Goal: Check status: Check status

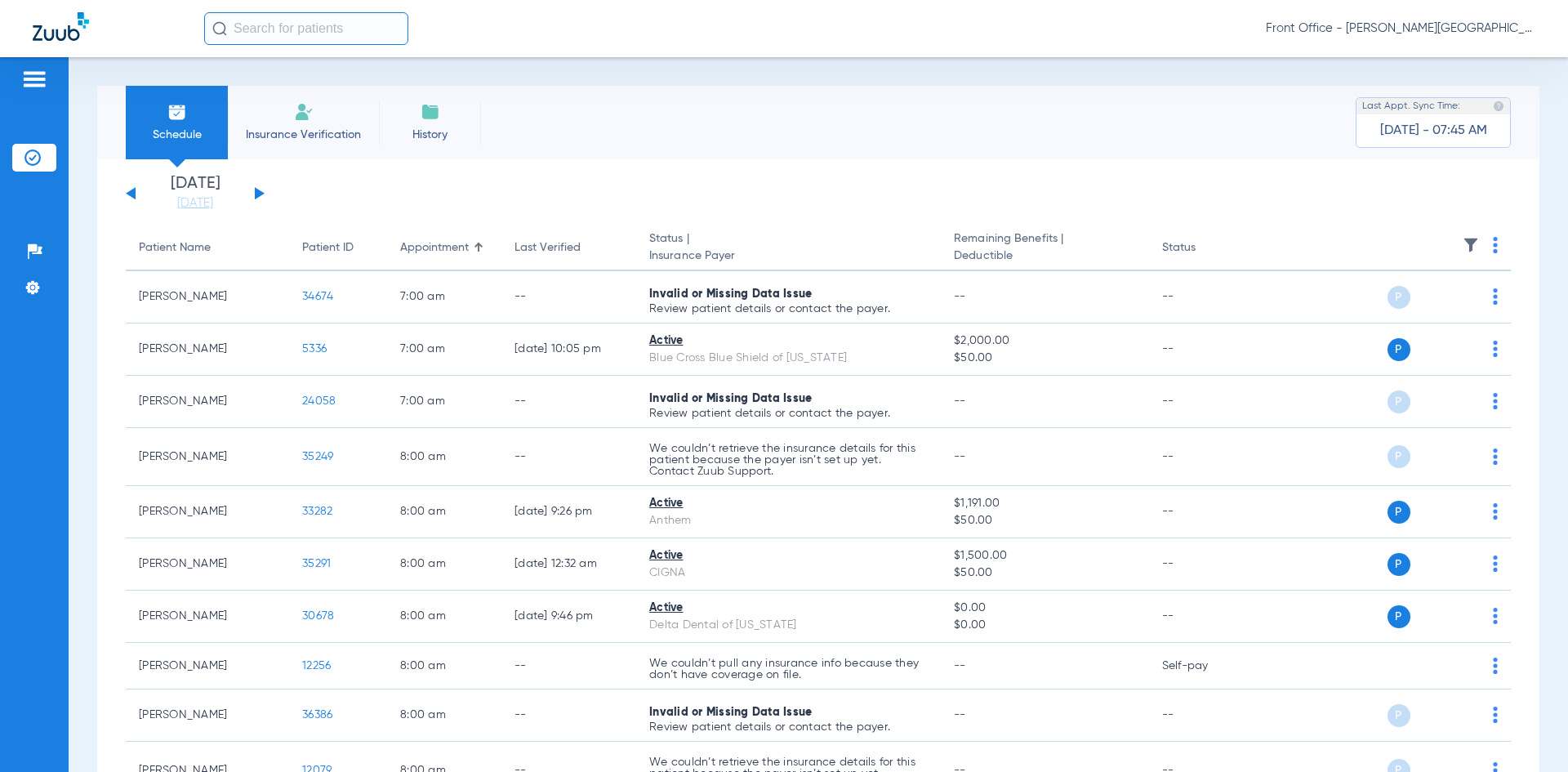
click at [260, 195] on div "Sunday 06-15-2025 Monday 06-16-2025 Tuesday 06-17-2025 Wednesday 06-18-2025 Thu…" at bounding box center [195, 193] width 139 height 36
click at [258, 191] on button at bounding box center [259, 193] width 10 height 12
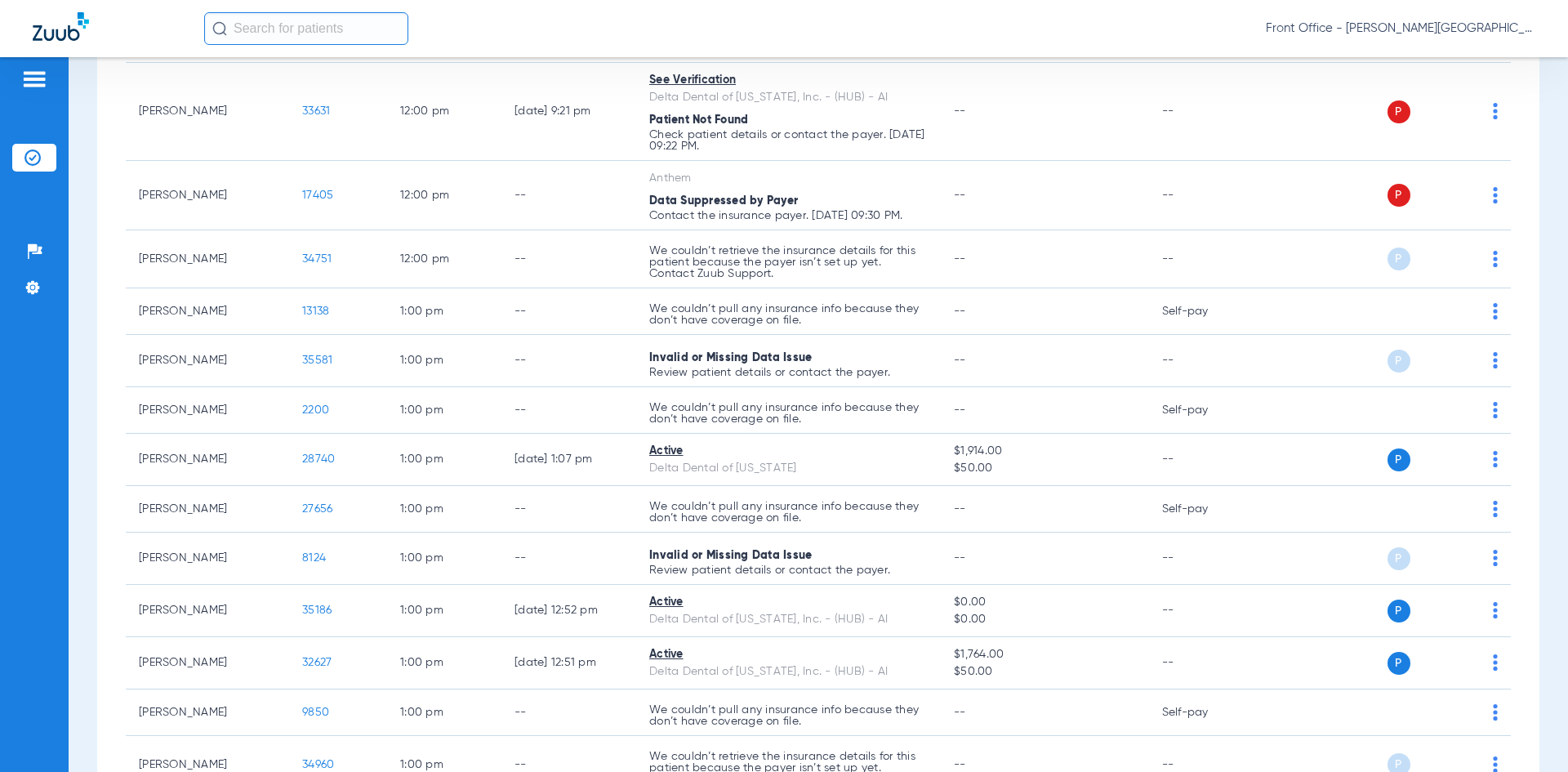
scroll to position [1714, 0]
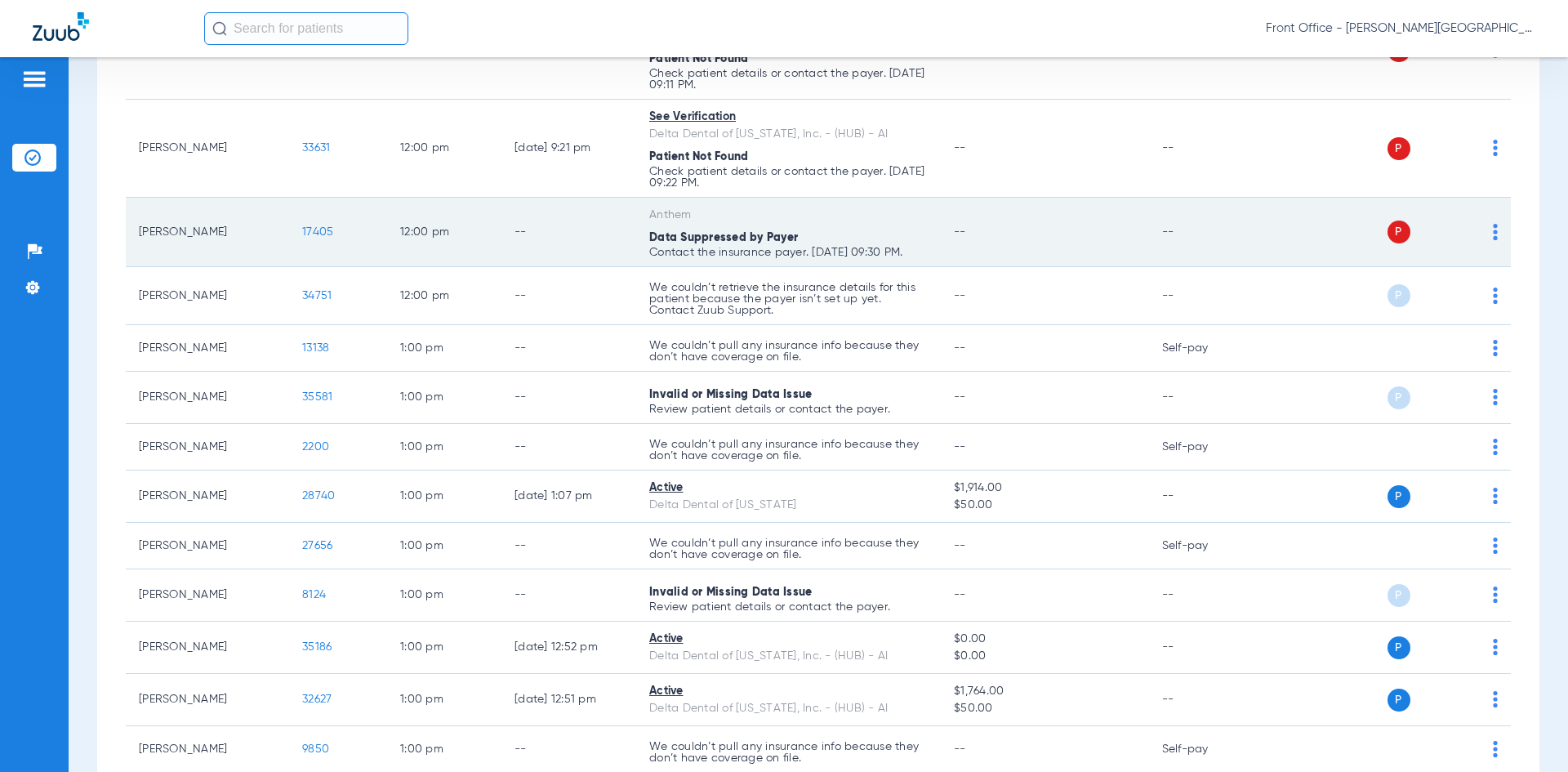
click at [318, 236] on span "17405" at bounding box center [318, 231] width 31 height 11
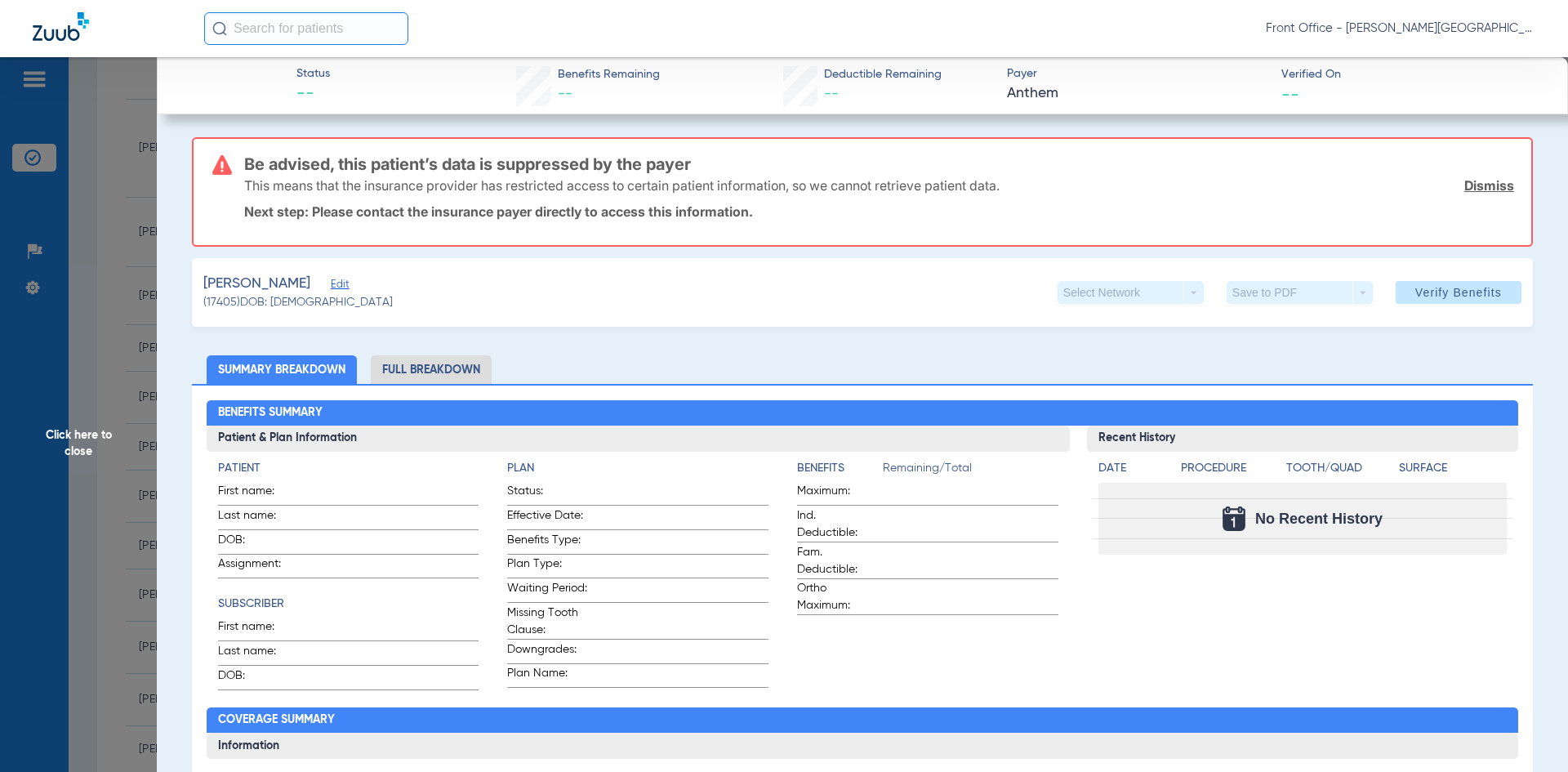
click at [1467, 184] on link "Dismiss" at bounding box center [1489, 185] width 50 height 17
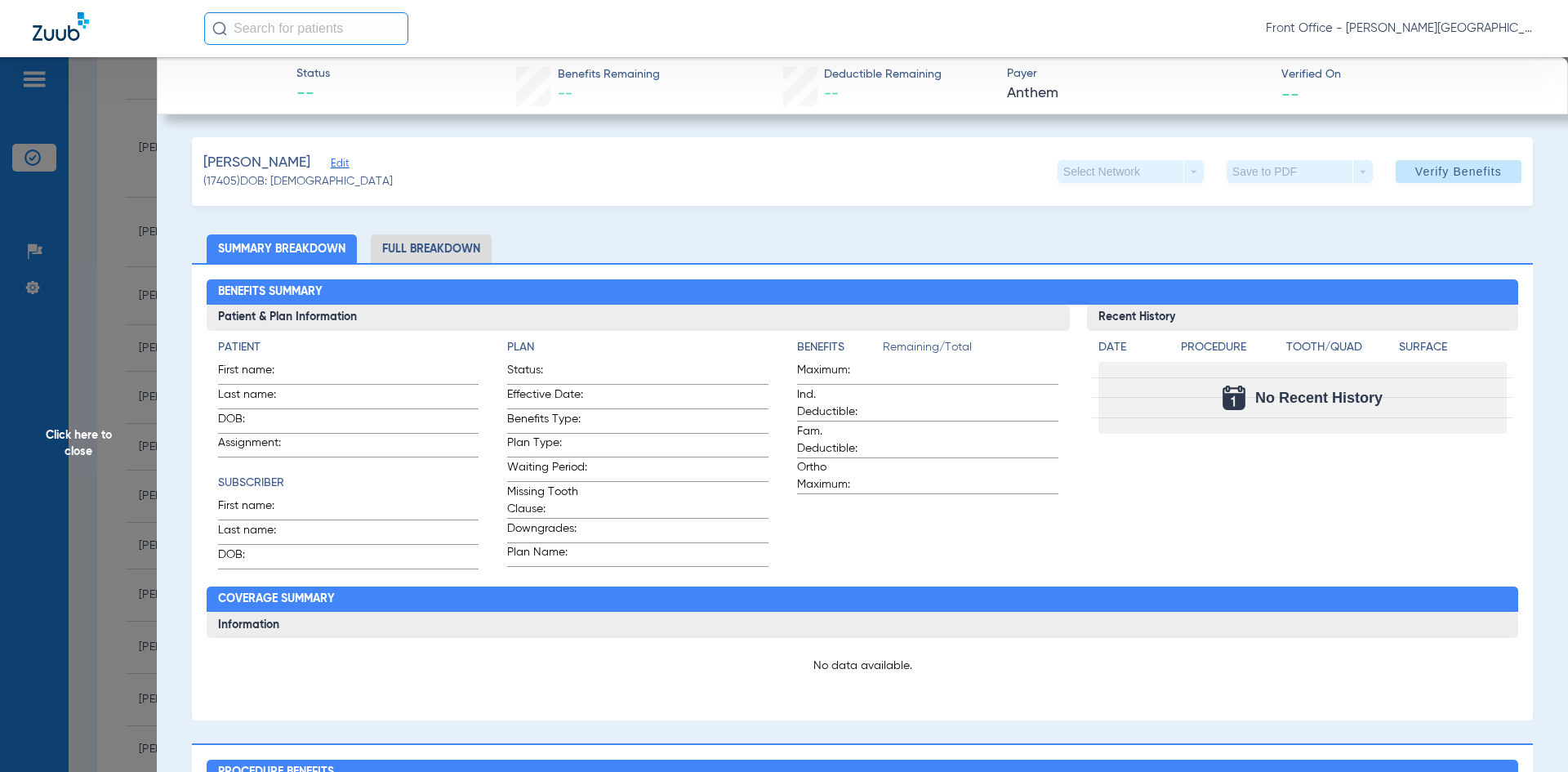
click at [473, 244] on li "Full Breakdown" at bounding box center [431, 248] width 121 height 29
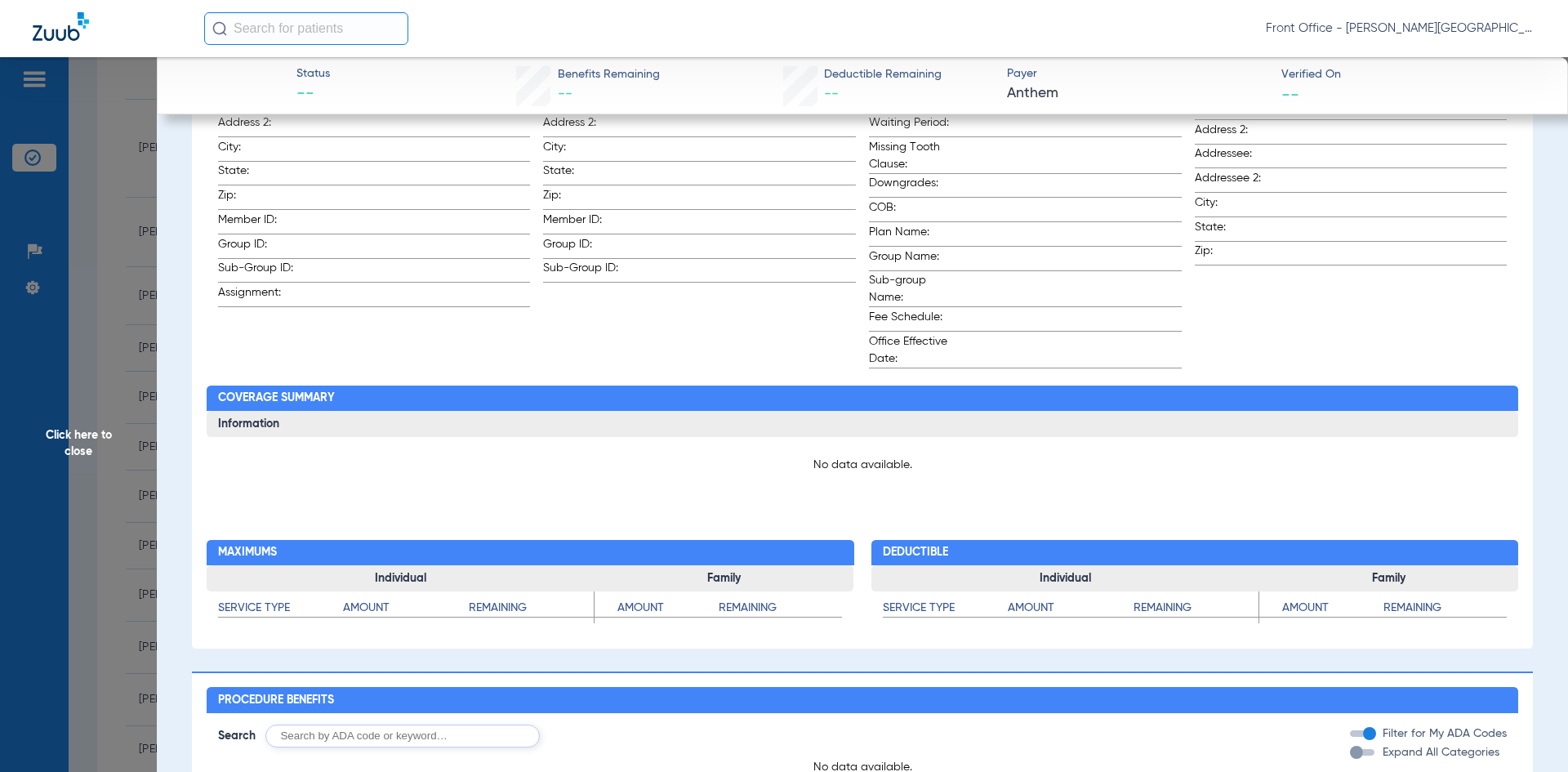
scroll to position [975, 0]
